Goal: Information Seeking & Learning: Learn about a topic

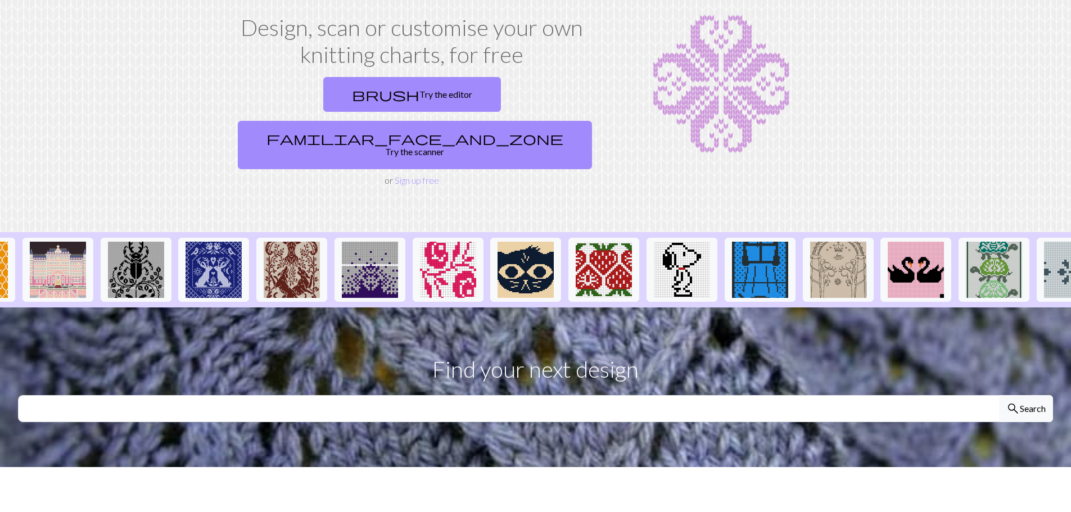
scroll to position [0, 192]
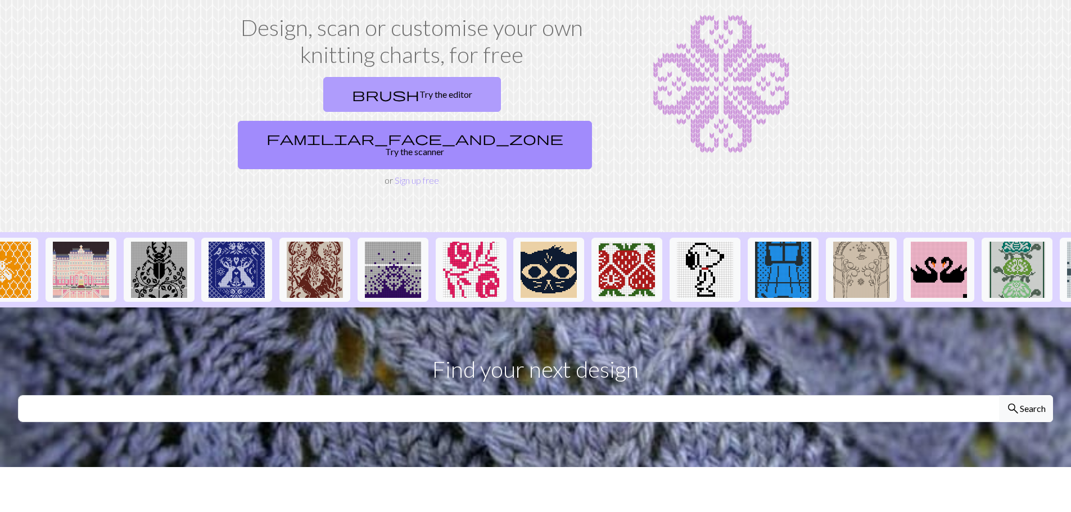
click at [335, 93] on link "brush Try the editor" at bounding box center [412, 94] width 178 height 35
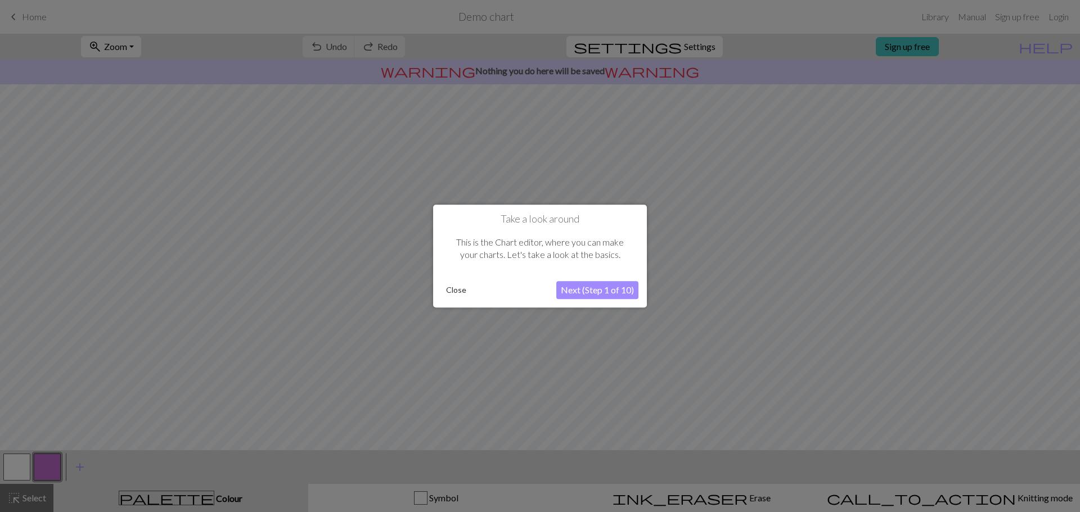
click at [454, 289] on button "Close" at bounding box center [456, 290] width 29 height 17
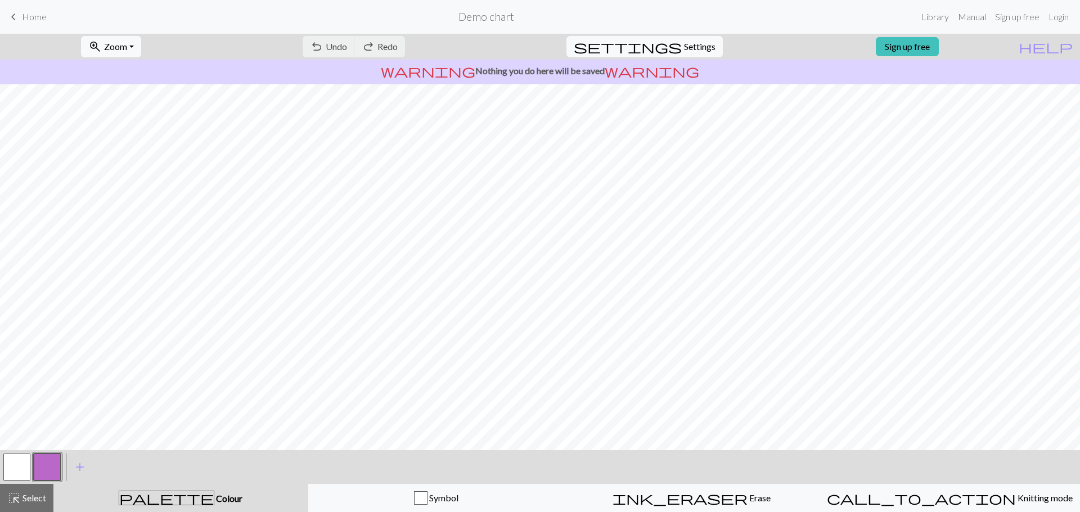
click at [18, 20] on span "keyboard_arrow_left" at bounding box center [13, 17] width 13 height 16
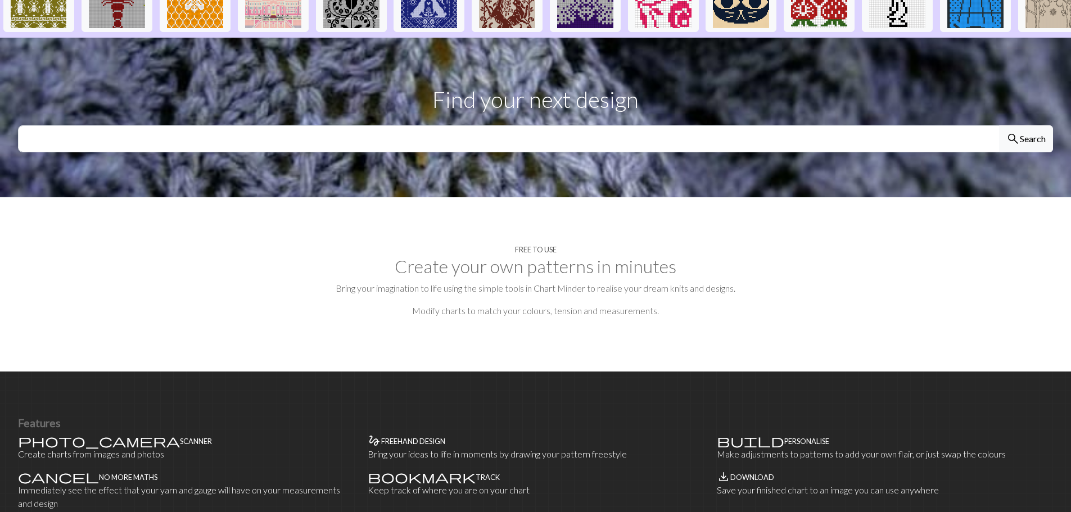
scroll to position [336, 0]
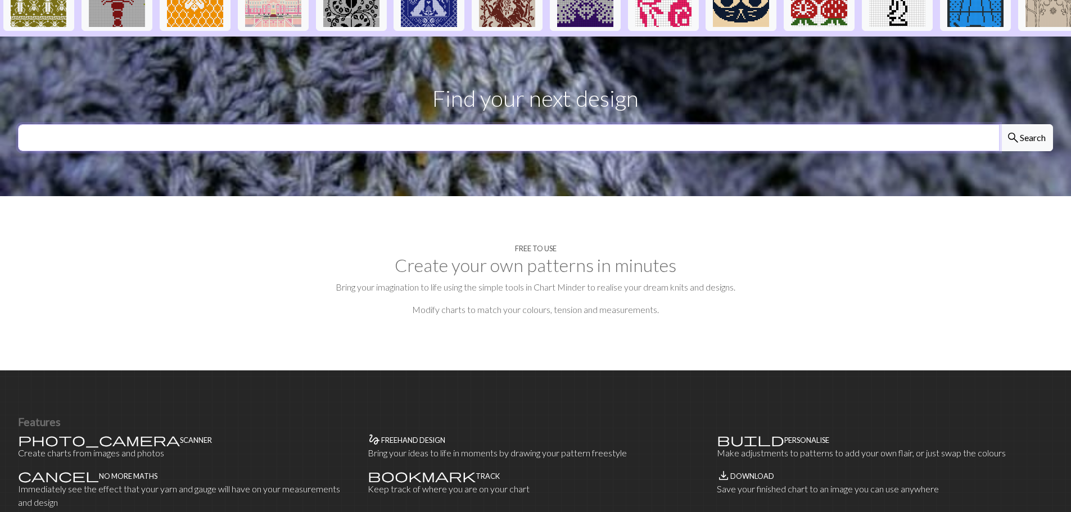
click at [889, 124] on input "text" at bounding box center [509, 137] width 982 height 27
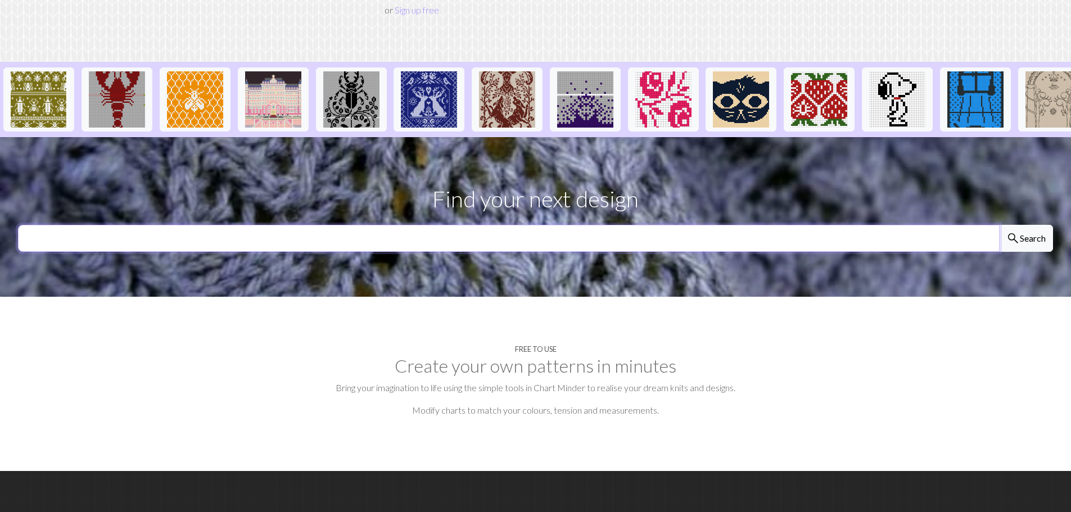
scroll to position [233, 0]
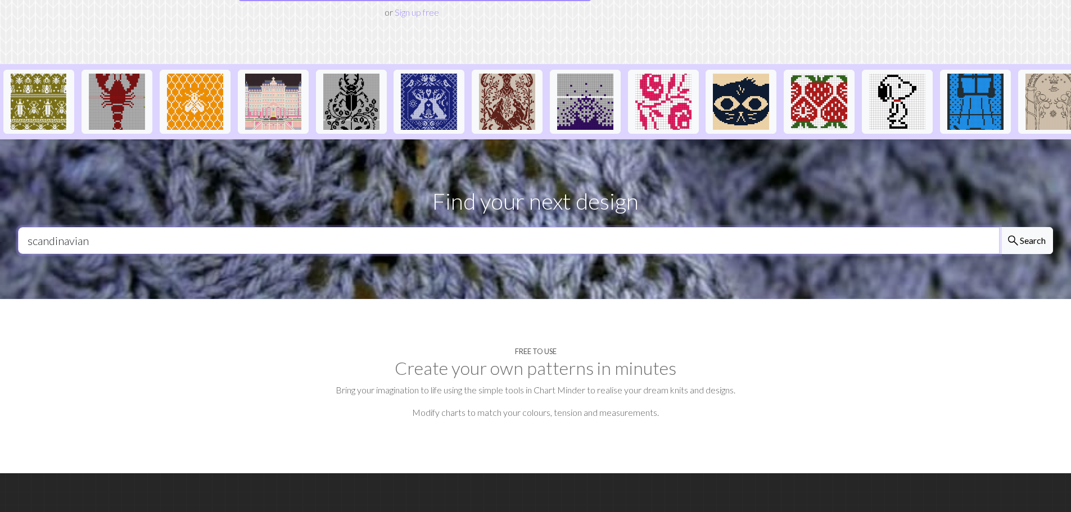
type input "scandinavian"
click at [999, 227] on button "search Search" at bounding box center [1026, 240] width 54 height 27
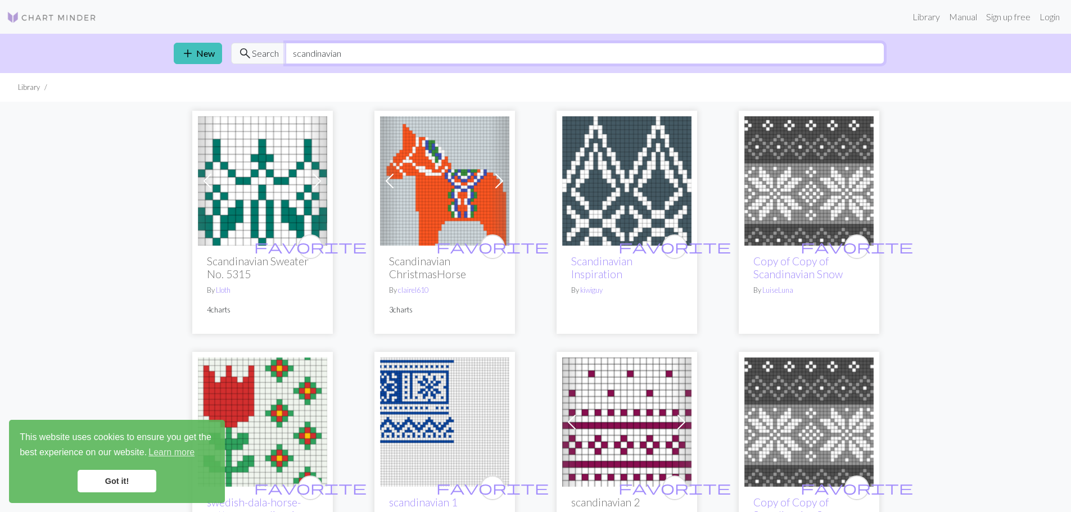
click at [347, 51] on input "scandinavian" at bounding box center [585, 53] width 599 height 21
type input "s"
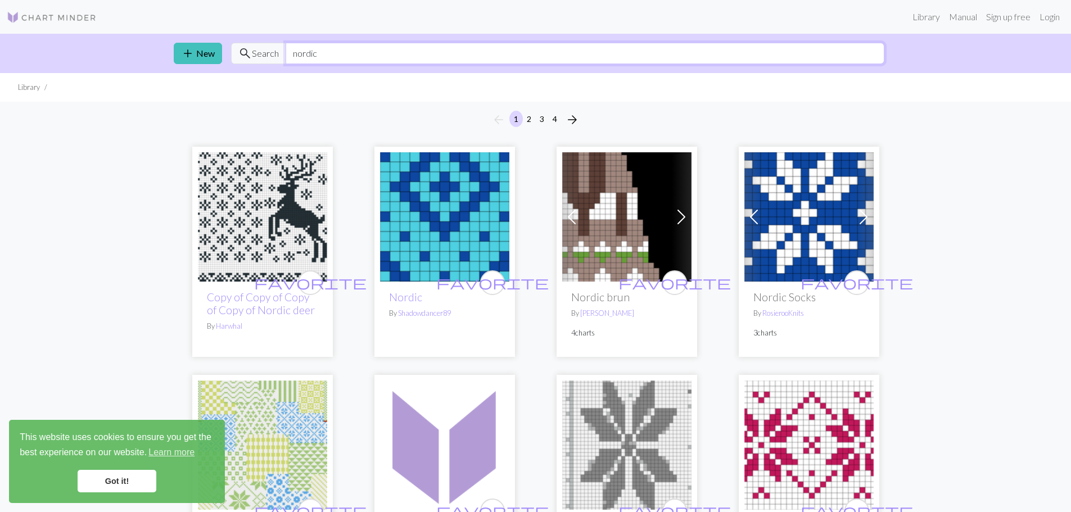
click at [323, 51] on input "nordic" at bounding box center [585, 53] width 599 height 21
type input "n"
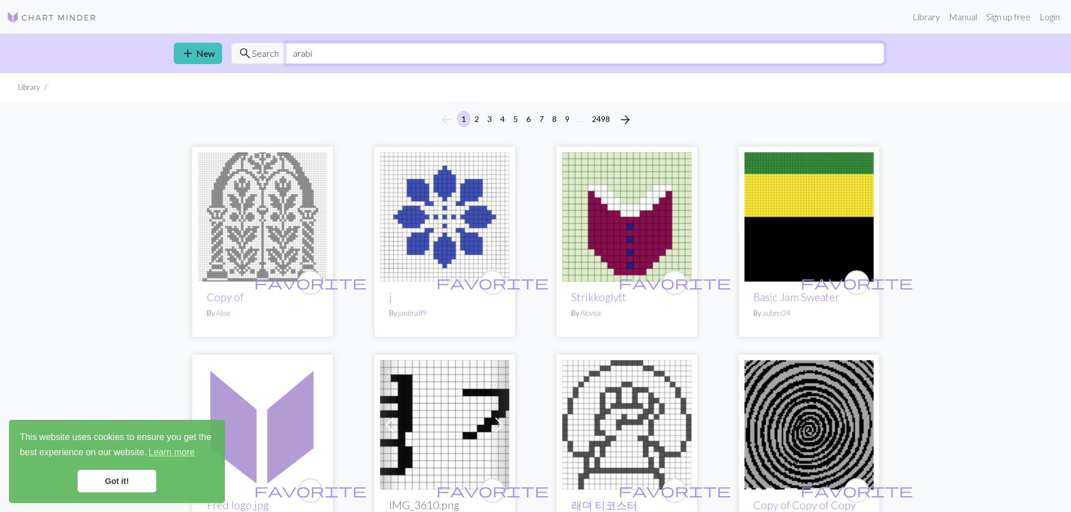
type input "arabic"
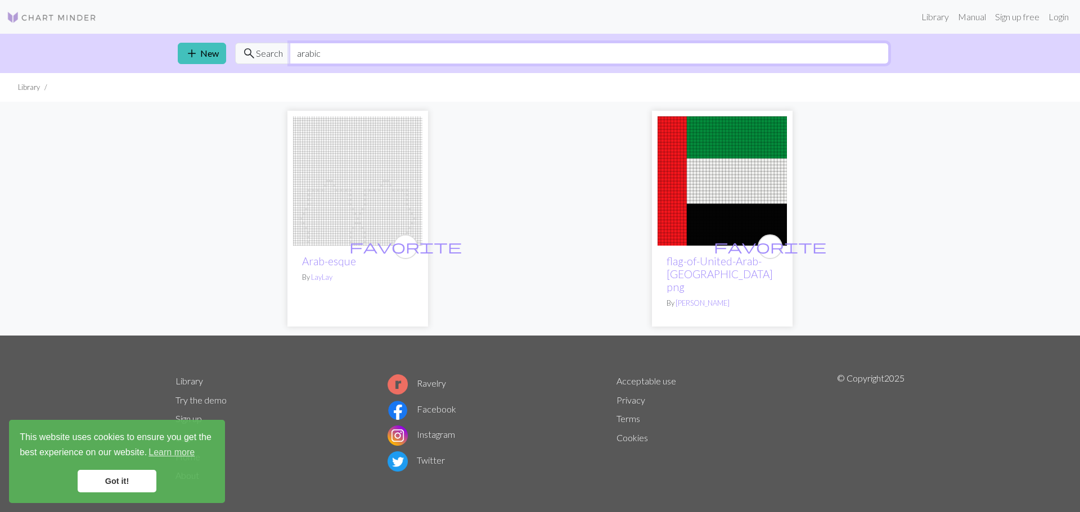
drag, startPoint x: 336, startPoint y: 60, endPoint x: 284, endPoint y: 60, distance: 51.7
click at [284, 60] on div "search Search arabic" at bounding box center [562, 53] width 654 height 21
type input "persian"
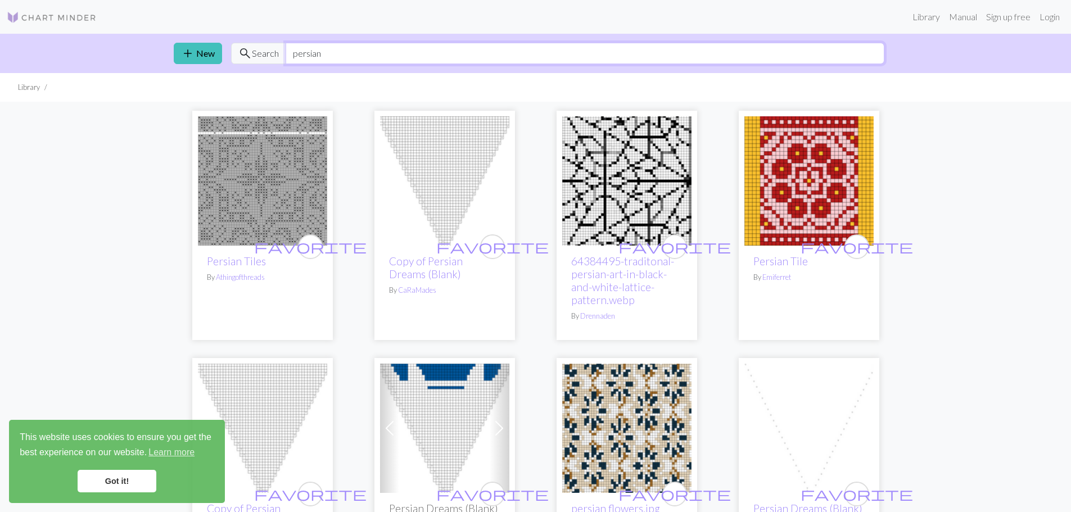
drag, startPoint x: 330, startPoint y: 53, endPoint x: 260, endPoint y: 65, distance: 70.7
click at [260, 65] on div "add New search Search persian" at bounding box center [536, 53] width 742 height 39
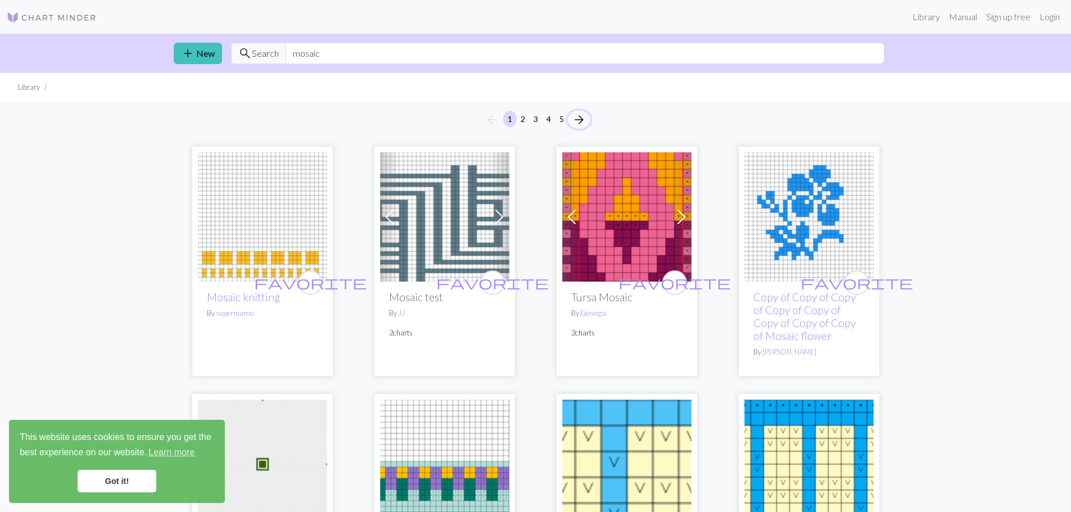
click at [579, 119] on span "arrow_forward" at bounding box center [579, 120] width 13 height 16
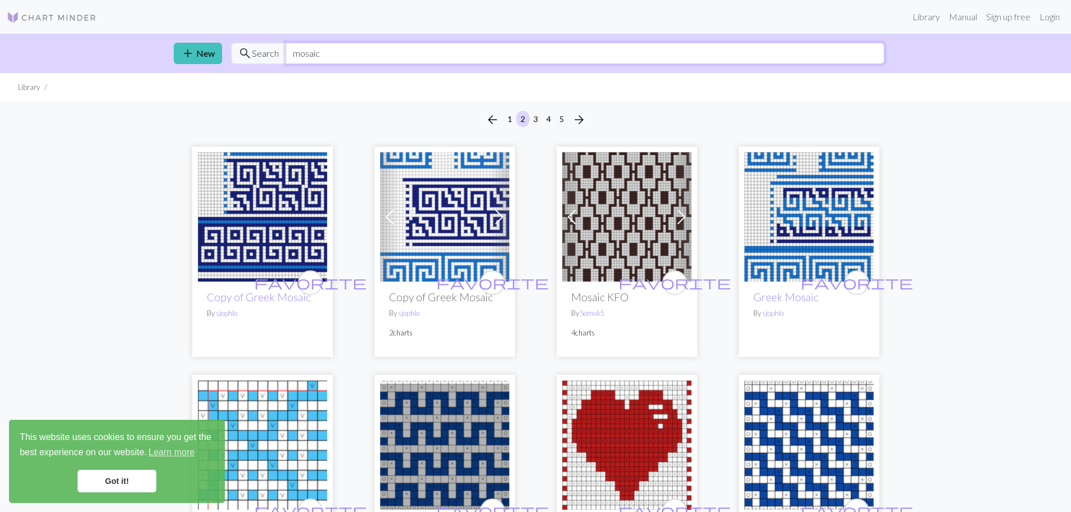
drag, startPoint x: 359, startPoint y: 58, endPoint x: 267, endPoint y: 57, distance: 92.2
click at [267, 57] on div "search Search mosaic" at bounding box center [558, 53] width 654 height 21
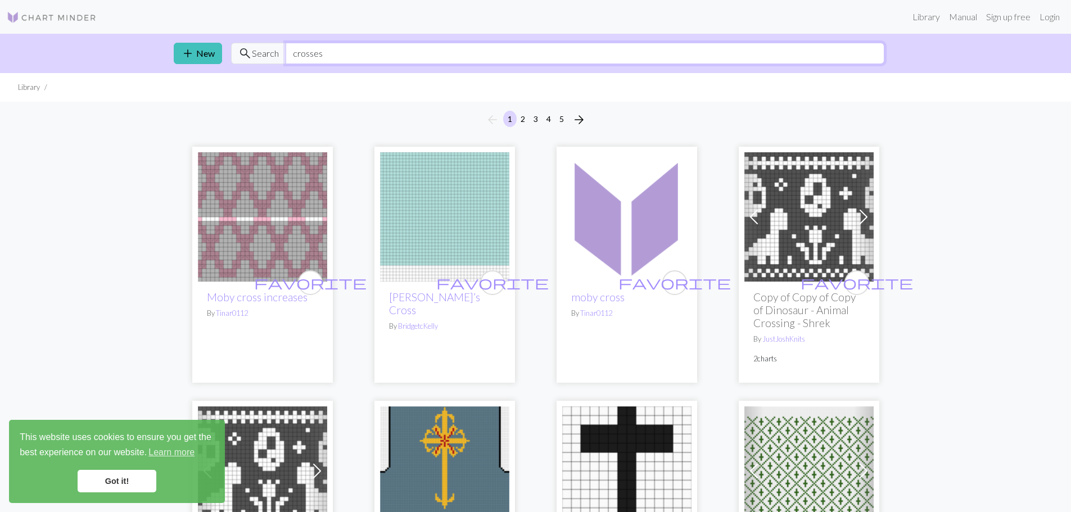
drag, startPoint x: 341, startPoint y: 55, endPoint x: 265, endPoint y: 56, distance: 75.9
click at [265, 56] on div "search Search crosses" at bounding box center [558, 53] width 654 height 21
type input "plus"
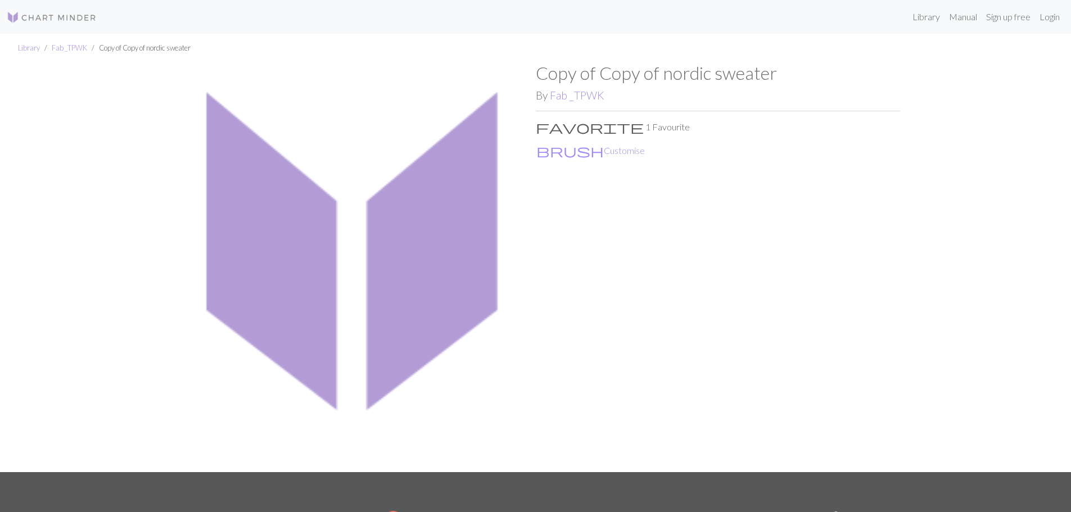
click at [347, 228] on img at bounding box center [354, 267] width 364 height 410
click at [562, 150] on button "brush Customise" at bounding box center [591, 150] width 110 height 15
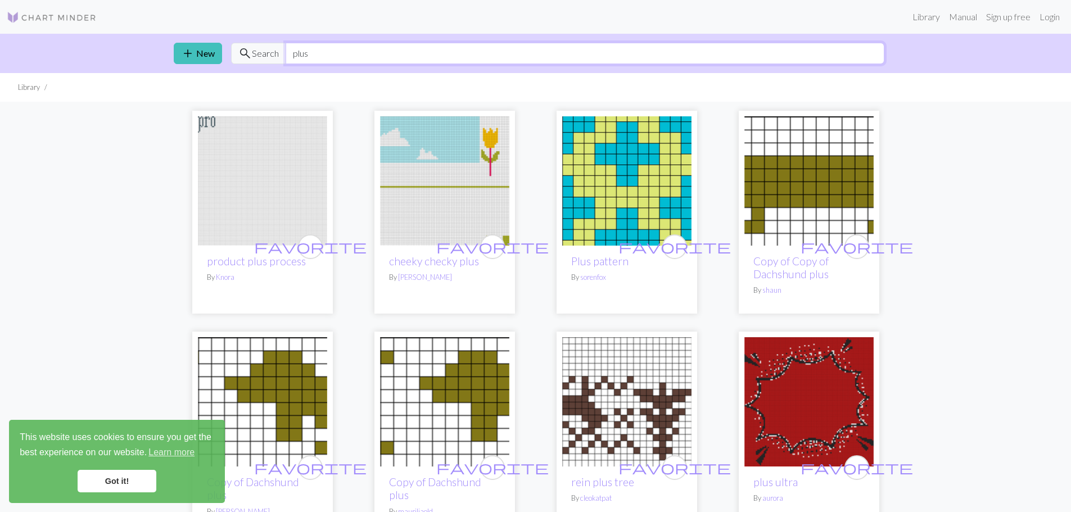
drag, startPoint x: 332, startPoint y: 53, endPoint x: 272, endPoint y: 56, distance: 60.8
click at [272, 56] on div "search Search plus" at bounding box center [558, 53] width 654 height 21
type input "color chart"
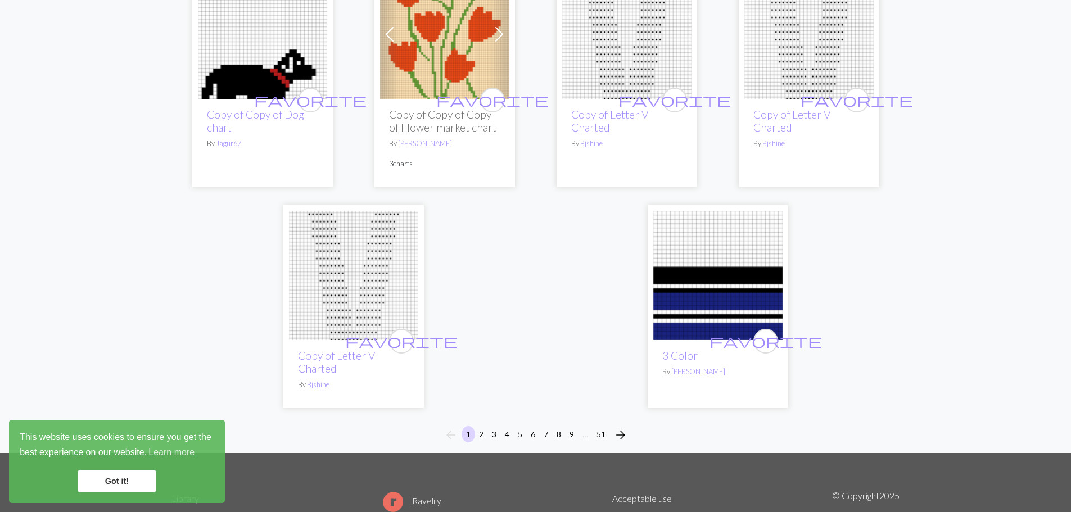
scroll to position [2944, 0]
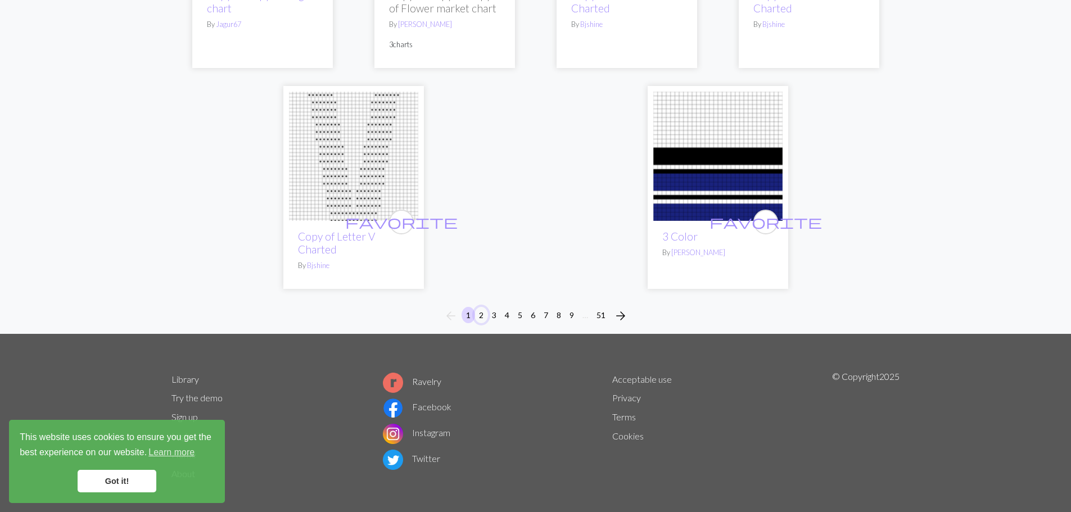
click at [482, 310] on button "2" at bounding box center [481, 315] width 13 height 16
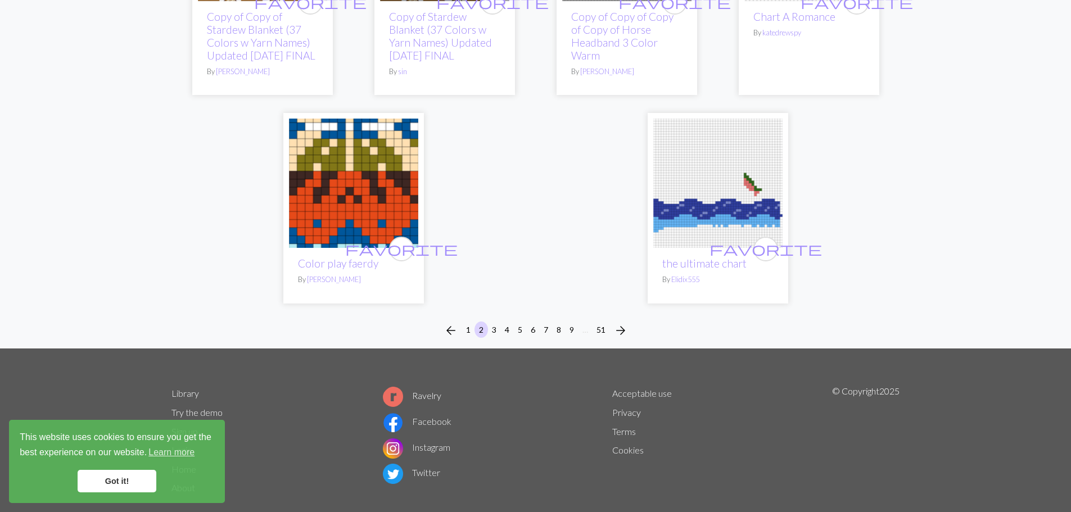
scroll to position [2918, 0]
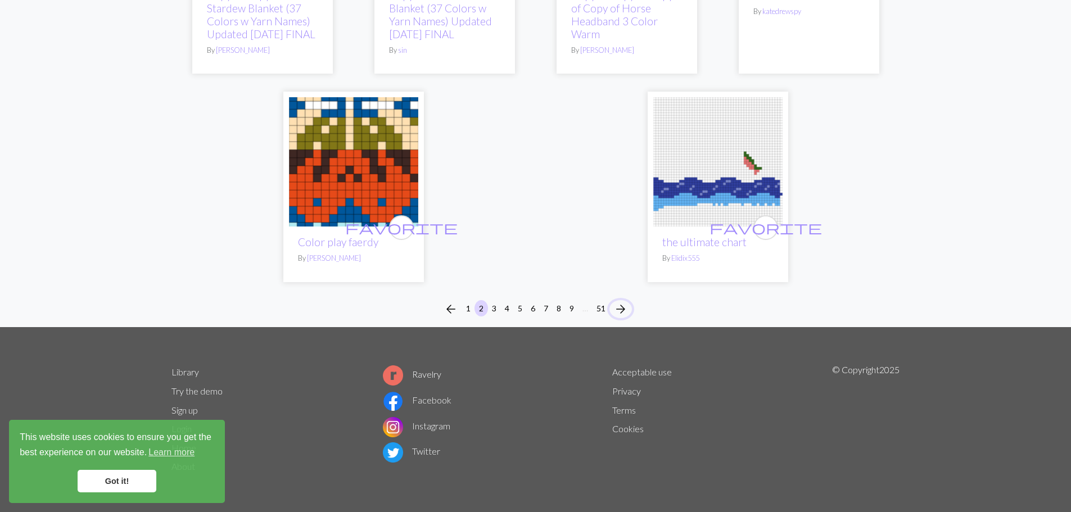
click at [623, 313] on span "arrow_forward" at bounding box center [620, 309] width 13 height 16
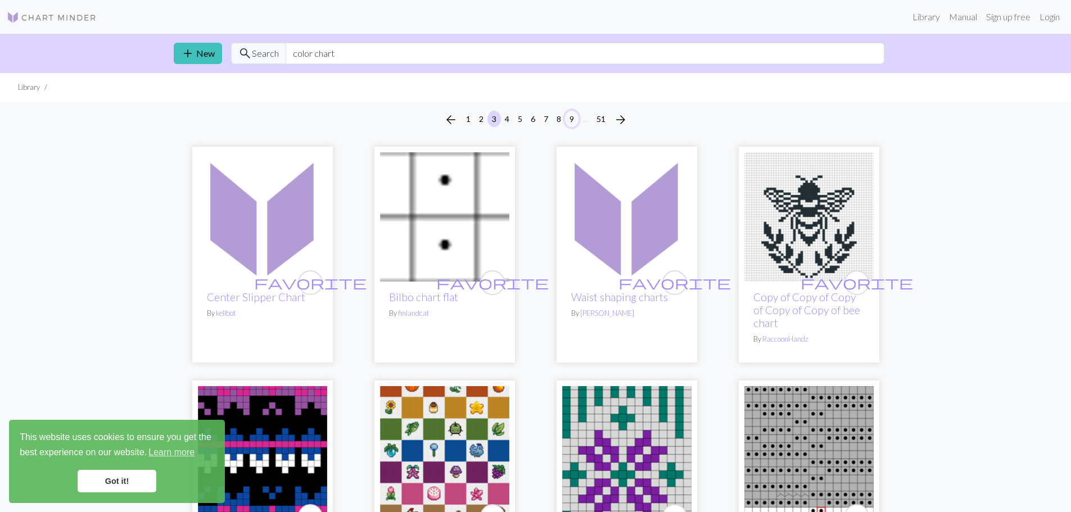
click at [571, 116] on button "9" at bounding box center [571, 119] width 13 height 16
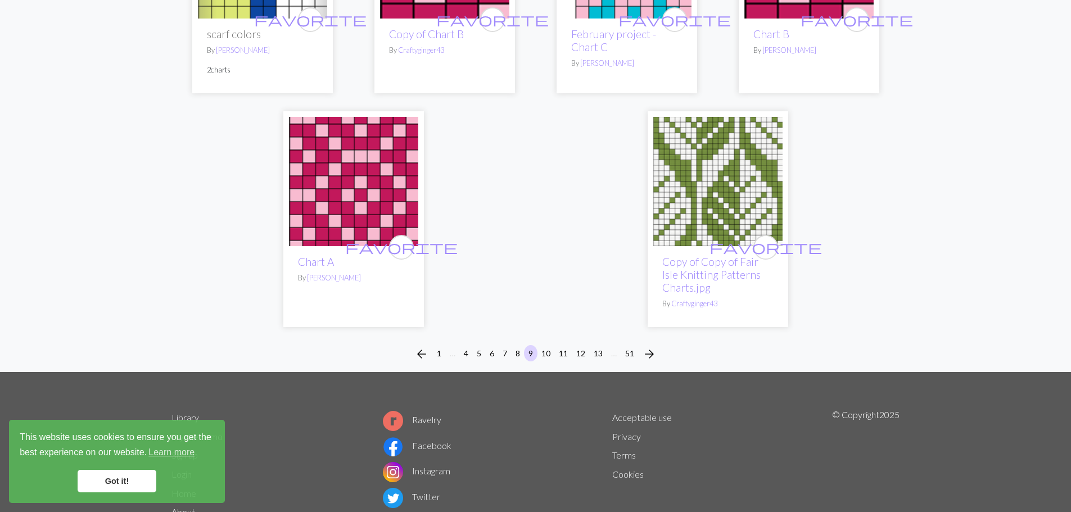
scroll to position [2998, 0]
click at [547, 348] on button "10" at bounding box center [546, 353] width 18 height 16
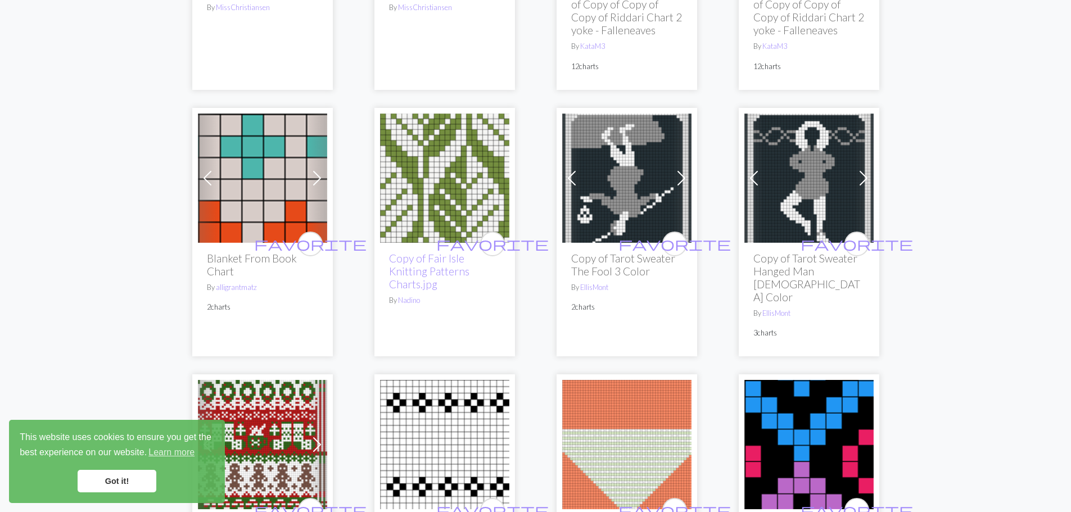
scroll to position [303, 0]
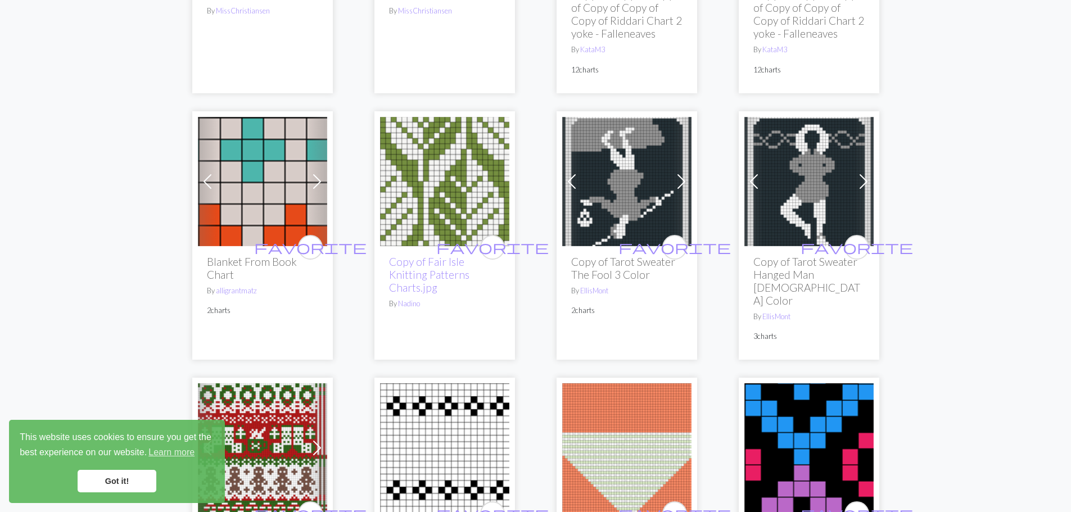
click at [434, 181] on img at bounding box center [444, 181] width 129 height 129
